Goal: Task Accomplishment & Management: Manage account settings

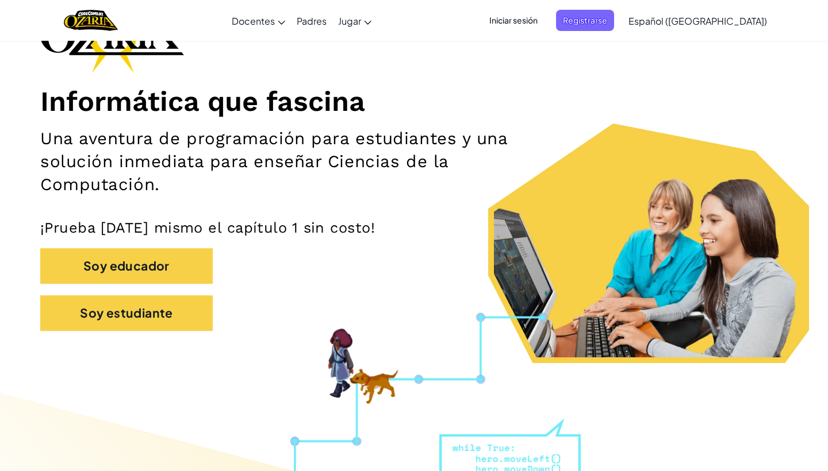
click at [531, 29] on span "Iniciar sesión" at bounding box center [513, 20] width 62 height 21
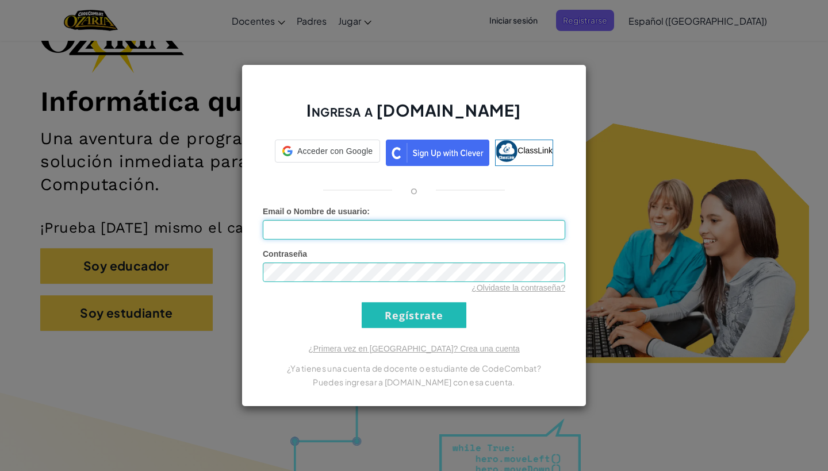
type input "al07149593@tecmilenio.mx"
click at [430, 306] on input "Regístrate" at bounding box center [414, 315] width 105 height 26
click at [430, 314] on input "Regístrate" at bounding box center [414, 315] width 105 height 26
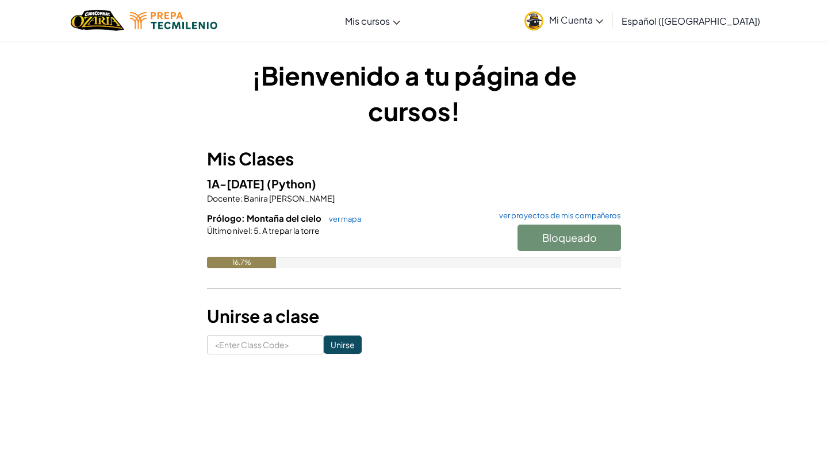
click at [352, 21] on div "[MEDICAL_DATA] la navigación Mis cursos Aula de Ozaria Aula de CodeCombat E-spo…" at bounding box center [414, 20] width 834 height 41
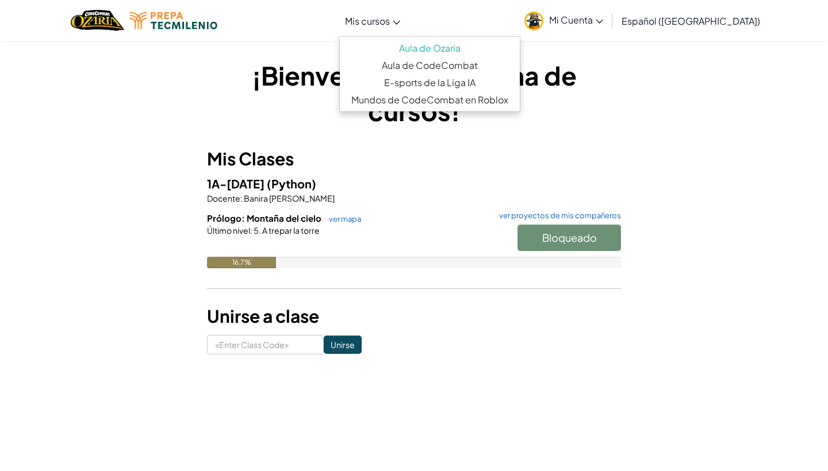
click at [390, 21] on span "Mis cursos" at bounding box center [367, 21] width 45 height 12
click at [283, 161] on h3 "Mis Clases" at bounding box center [414, 159] width 414 height 26
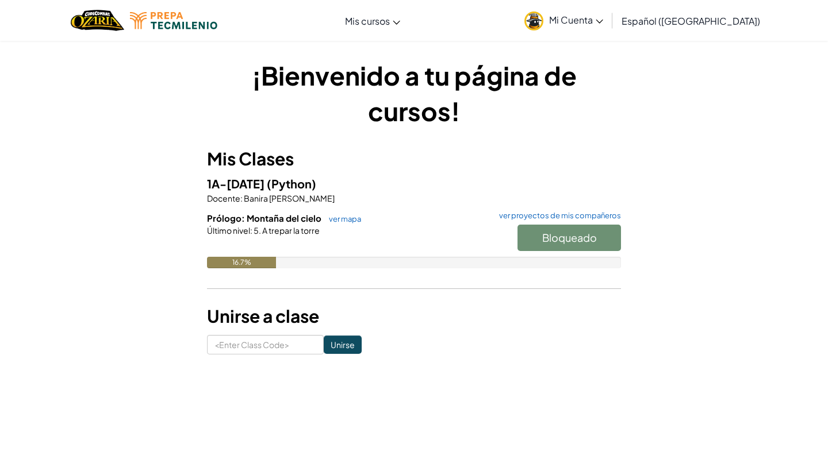
click at [286, 268] on div "Prólogo: Montaña del cielo ver mapa ver proyectos de mis compañeros Bloqueado Ú…" at bounding box center [414, 249] width 414 height 74
click at [583, 235] on div "Bloqueado" at bounding box center [563, 241] width 115 height 32
